Goal: Information Seeking & Learning: Find specific fact

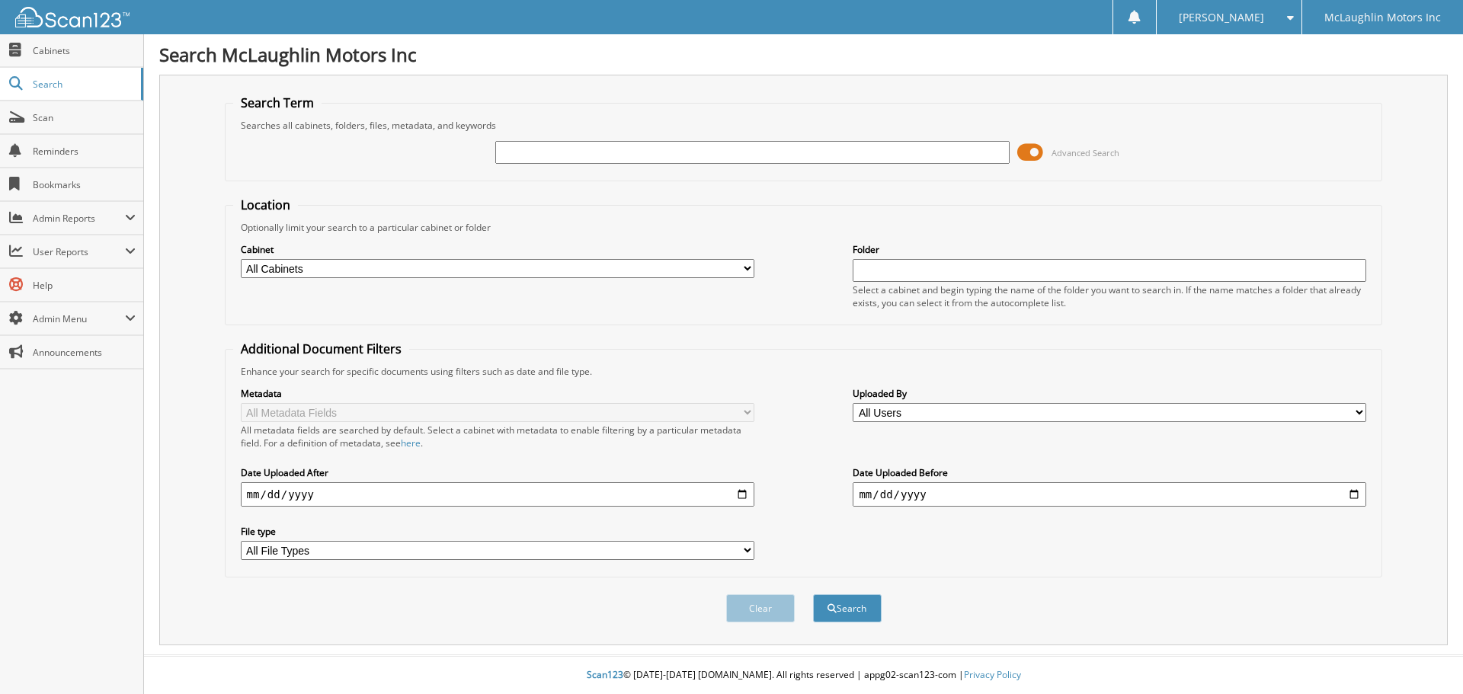
click at [509, 259] on select "All Cabinets ACCOUNTS PAYABLE ACCOUNTS RECEIVABLE ACTIVE EMPLOYEE FILES APPLICA…" at bounding box center [497, 268] width 513 height 19
select select "9061"
click at [241, 259] on select "All Cabinets ACCOUNTS PAYABLE ACCOUNTS RECEIVABLE ACTIVE EMPLOYEE FILES APPLICA…" at bounding box center [497, 268] width 513 height 19
click at [573, 155] on input "text" at bounding box center [751, 152] width 513 height 23
type input "2539541"
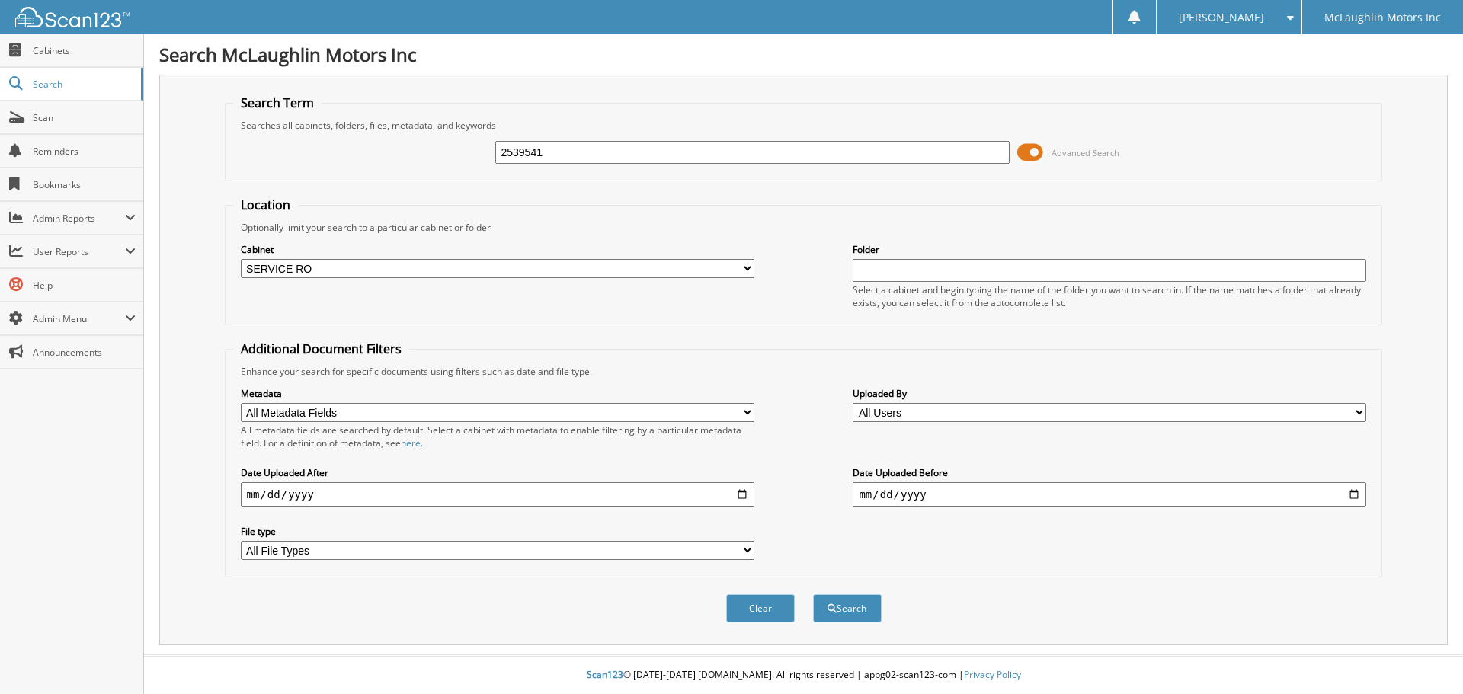
click at [813, 594] on button "Search" at bounding box center [847, 608] width 69 height 28
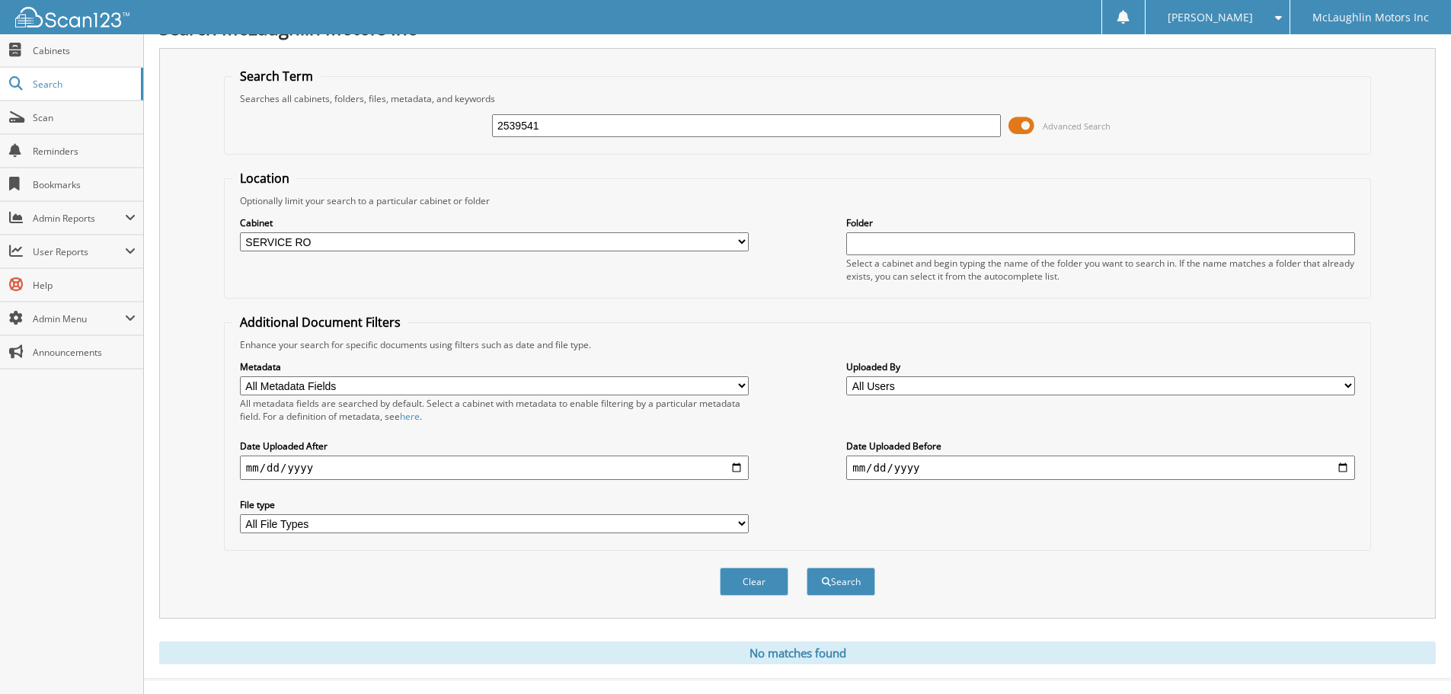
scroll to position [51, 0]
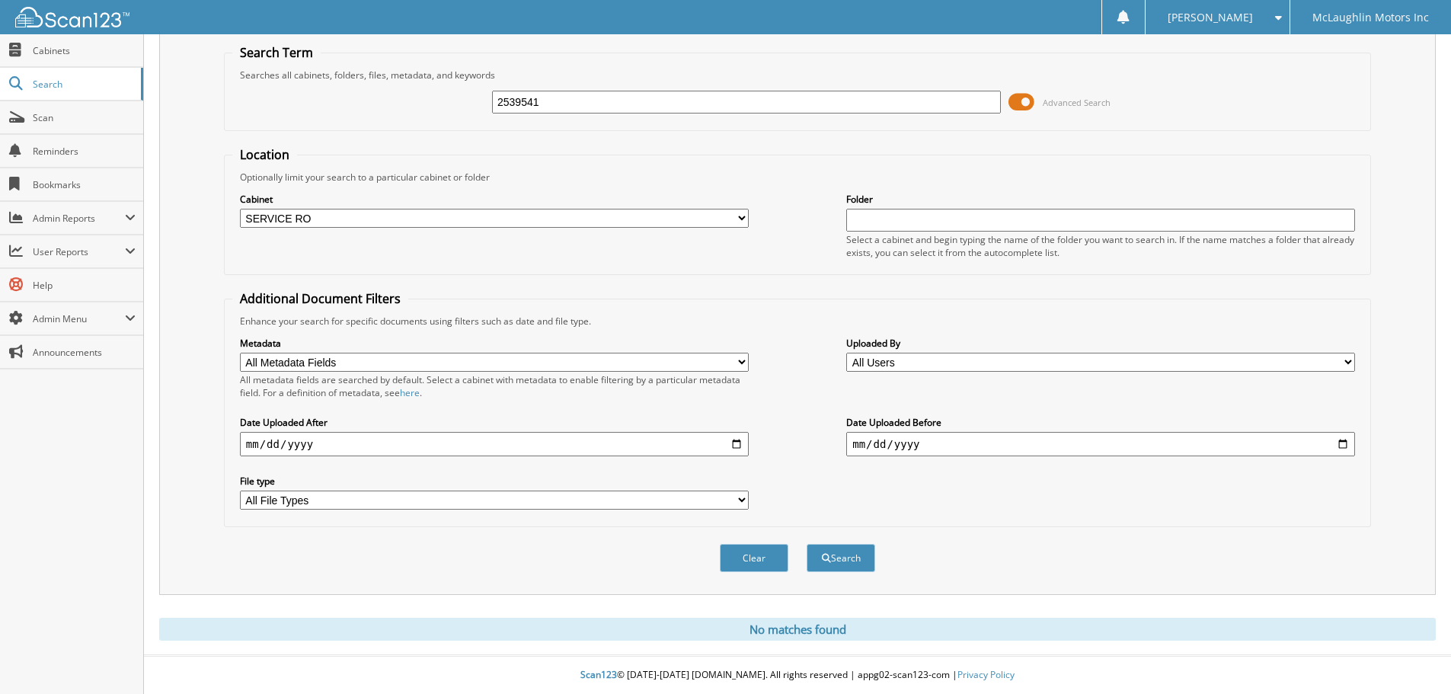
drag, startPoint x: 644, startPoint y: 100, endPoint x: 334, endPoint y: 100, distance: 310.8
click at [334, 100] on div "2539541 Advanced Search" at bounding box center [797, 102] width 1131 height 41
type input "2539438"
click at [807, 544] on button "Search" at bounding box center [841, 558] width 69 height 28
